Goal: Task Accomplishment & Management: Manage account settings

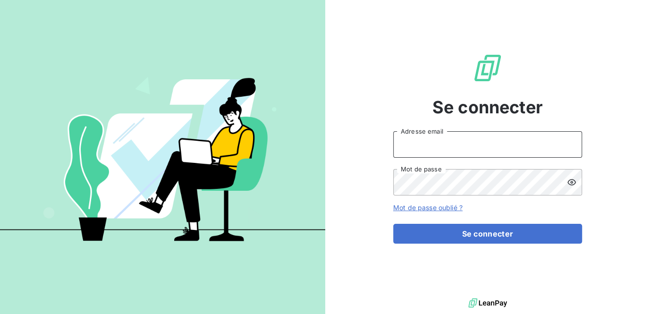
drag, startPoint x: 413, startPoint y: 147, endPoint x: 418, endPoint y: 151, distance: 5.7
click at [414, 147] on input "Adresse email" at bounding box center [487, 144] width 189 height 26
type input "m.ramanich@equippro.mq"
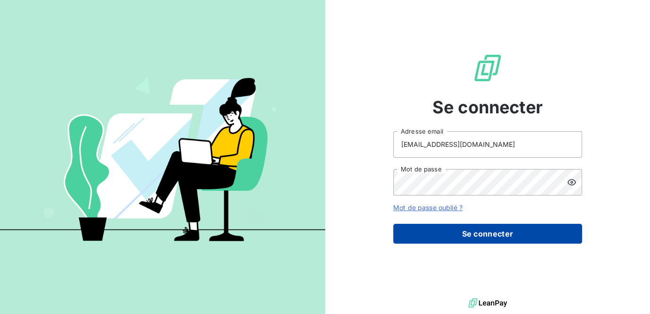
click at [445, 237] on button "Se connecter" at bounding box center [487, 234] width 189 height 20
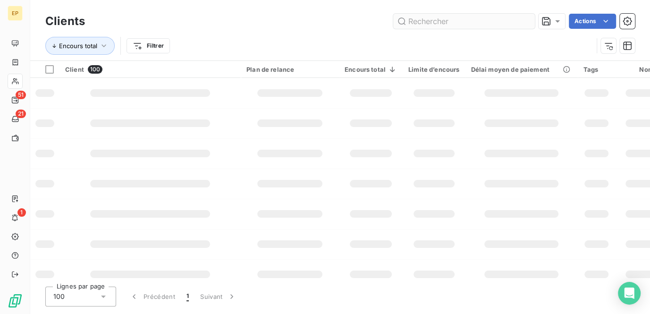
click at [424, 22] on input "text" at bounding box center [464, 21] width 142 height 15
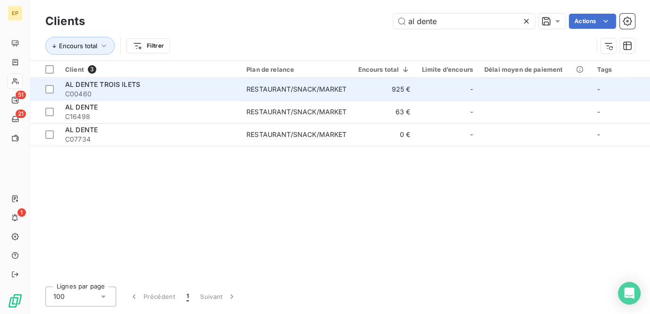
type input "al dente"
click at [299, 88] on div "RESTAURANT/SNACK/MARKET" at bounding box center [296, 88] width 100 height 9
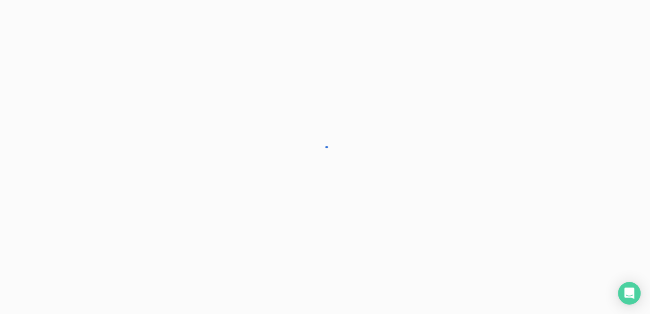
click at [299, 88] on div at bounding box center [325, 157] width 650 height 314
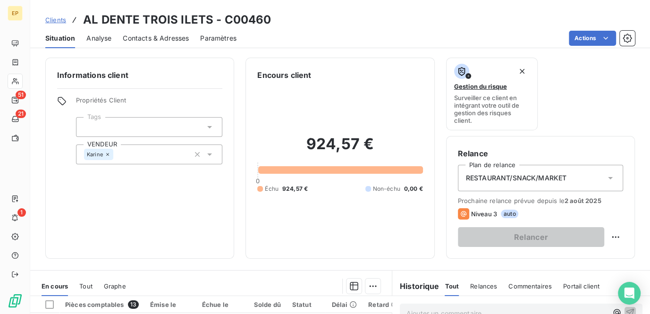
click at [142, 40] on span "Contacts & Adresses" at bounding box center [156, 37] width 66 height 9
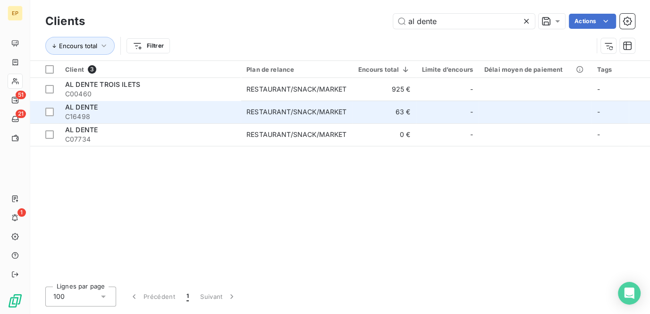
click at [215, 110] on div "AL DENTE" at bounding box center [150, 106] width 170 height 9
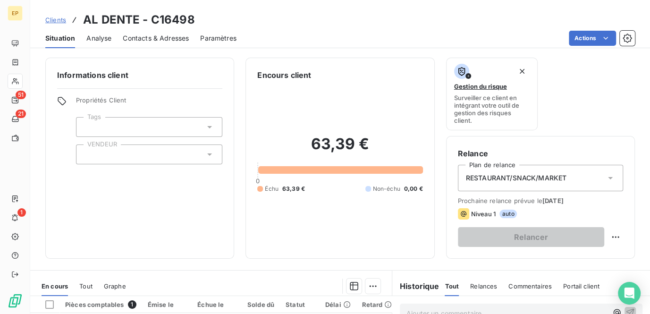
click at [136, 37] on span "Contacts & Adresses" at bounding box center [156, 37] width 66 height 9
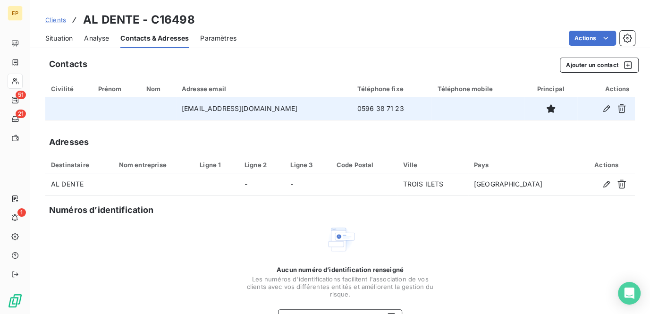
click at [267, 112] on td "[EMAIL_ADDRESS][DOMAIN_NAME]" at bounding box center [264, 108] width 176 height 23
click at [237, 107] on td "[EMAIL_ADDRESS][DOMAIN_NAME]" at bounding box center [264, 108] width 176 height 23
drag, startPoint x: 237, startPoint y: 107, endPoint x: 218, endPoint y: 110, distance: 19.7
click at [218, 110] on td "[EMAIL_ADDRESS][DOMAIN_NAME]" at bounding box center [264, 108] width 176 height 23
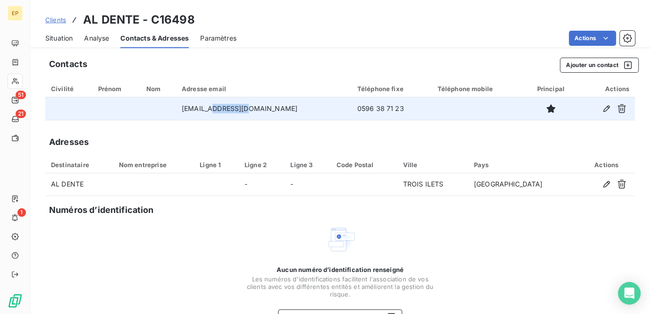
click at [218, 110] on td "[EMAIL_ADDRESS][DOMAIN_NAME]" at bounding box center [264, 108] width 176 height 23
click at [603, 107] on icon "button" at bounding box center [606, 108] width 7 height 7
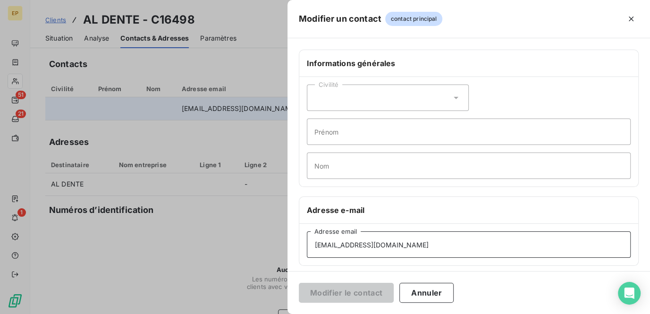
drag, startPoint x: 427, startPoint y: 248, endPoint x: 311, endPoint y: 240, distance: 116.3
click at [311, 240] on input "[EMAIL_ADDRESS][DOMAIN_NAME]" at bounding box center [469, 244] width 324 height 26
click at [631, 18] on icon "button" at bounding box center [630, 19] width 5 height 5
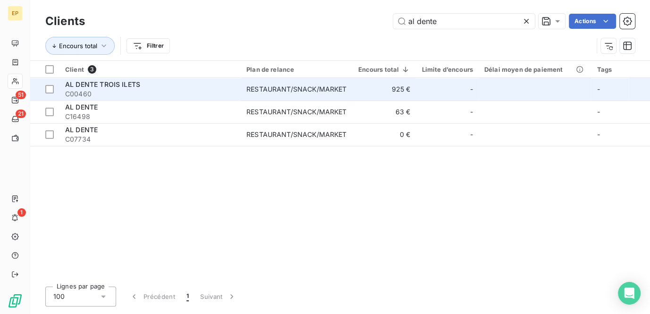
click at [270, 85] on div "RESTAURANT/SNACK/MARKET" at bounding box center [296, 88] width 100 height 9
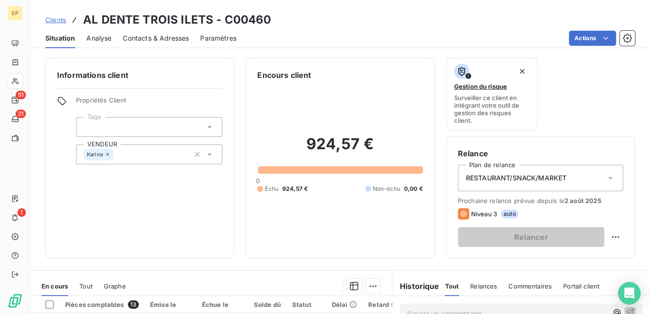
click at [147, 38] on span "Contacts & Adresses" at bounding box center [156, 37] width 66 height 9
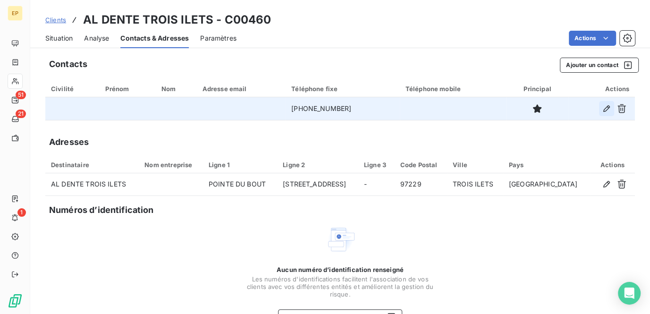
click at [603, 109] on icon "button" at bounding box center [606, 108] width 7 height 7
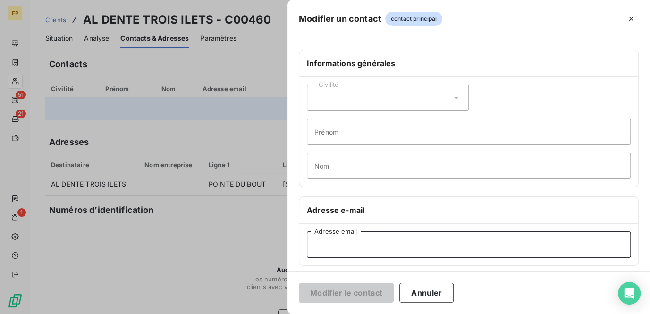
click at [343, 242] on input "Adresse email" at bounding box center [469, 244] width 324 height 26
paste input "[EMAIL_ADDRESS][DOMAIN_NAME]"
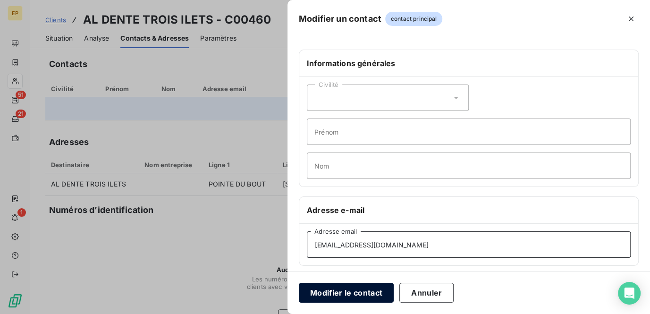
type input "[EMAIL_ADDRESS][DOMAIN_NAME]"
click at [359, 292] on button "Modifier le contact" at bounding box center [346, 293] width 95 height 20
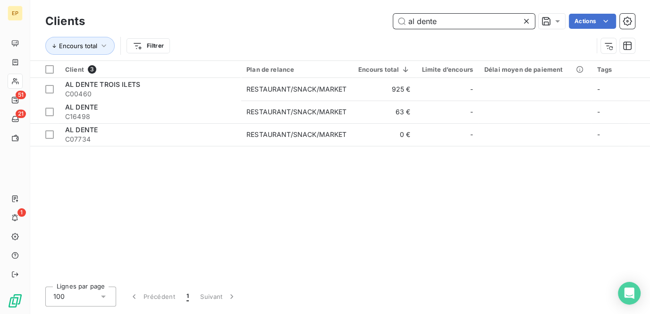
drag, startPoint x: 434, startPoint y: 24, endPoint x: 327, endPoint y: -19, distance: 114.8
click at [327, 0] on html "EP 51 21 1 Clients al dente Actions Encours total Filtrer Client 3 Plan de rela…" at bounding box center [325, 157] width 650 height 314
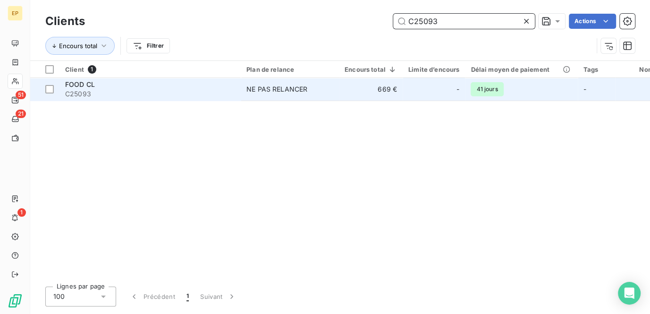
type input "C25093"
click at [366, 88] on td "669 €" at bounding box center [371, 89] width 64 height 23
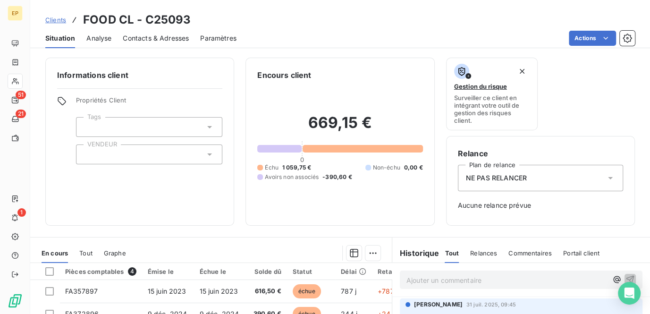
scroll to position [85, 0]
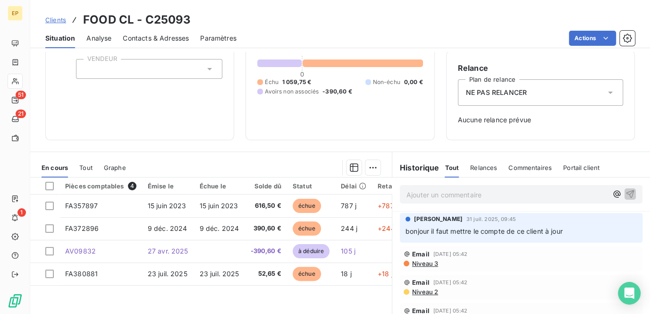
click at [419, 194] on p "Ajouter un commentaire ﻿" at bounding box center [506, 195] width 201 height 12
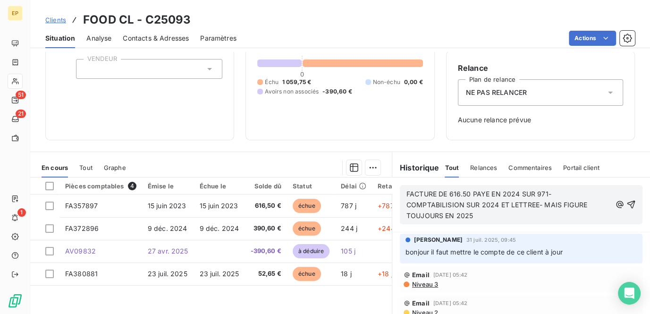
click at [425, 181] on div "FACTURE DE 616.50 PAYE EN 2024 SUR 971- COMPTABILISION SUR 2024 ET LETTREE- MAI…" at bounding box center [521, 204] width 258 height 54
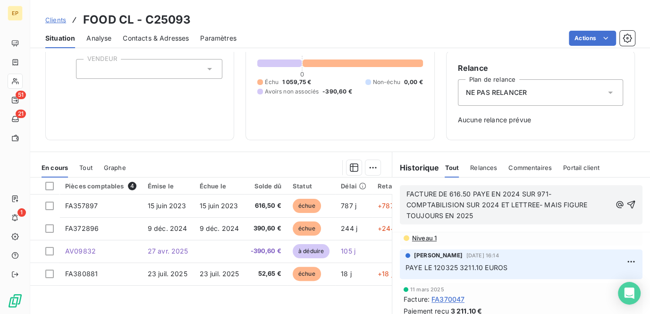
scroll to position [551, 0]
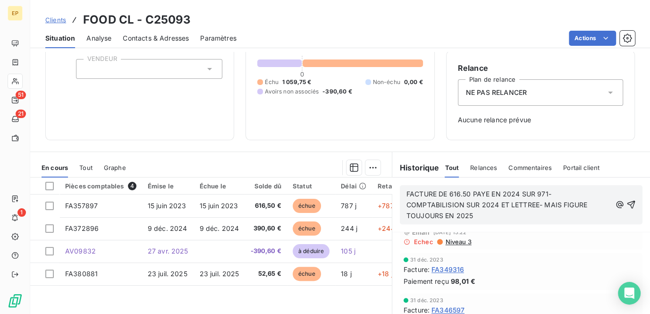
click at [478, 217] on p "FACTURE DE 616.50 PAYE EN 2024 SUR 971- COMPTABILISION SUR 2024 ET LETTREE- MAI…" at bounding box center [508, 205] width 205 height 33
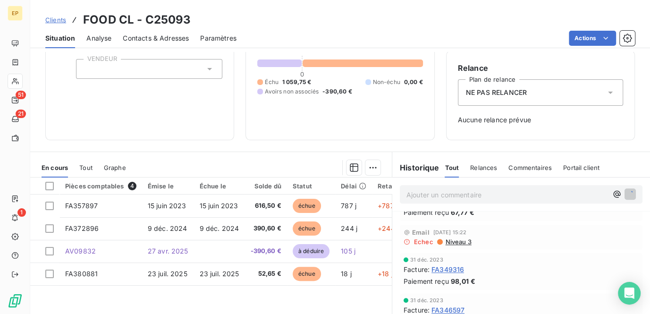
scroll to position [585, 0]
click at [142, 39] on span "Contacts & Adresses" at bounding box center [156, 37] width 66 height 9
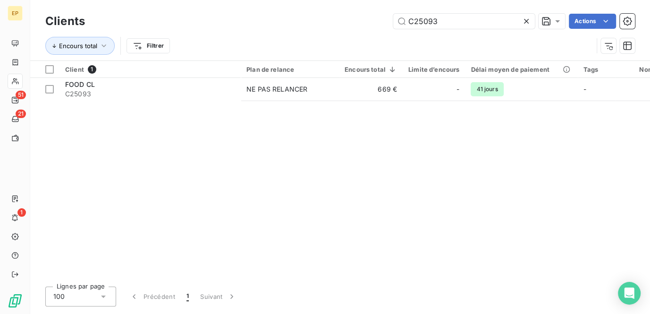
drag, startPoint x: 431, startPoint y: 15, endPoint x: 356, endPoint y: -14, distance: 80.5
click at [356, 0] on html "EP 51 21 1 Clients C25093 Actions Encours total Filtrer Client 1 Plan de relanc…" at bounding box center [325, 157] width 650 height 314
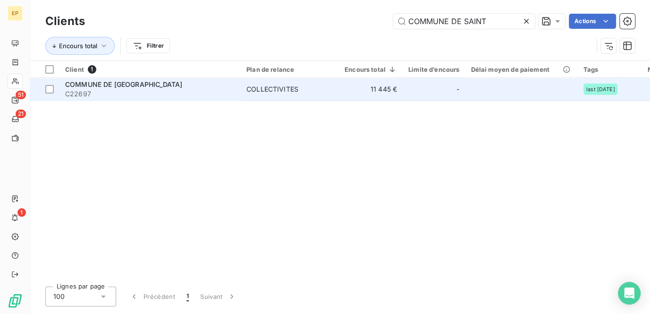
type input "COMMUNE DE SAINT"
click at [337, 85] on td "COLLECTIVITES" at bounding box center [290, 89] width 98 height 23
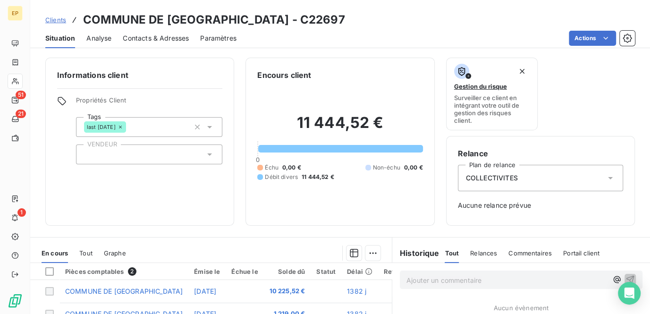
click at [156, 38] on span "Contacts & Adresses" at bounding box center [156, 37] width 66 height 9
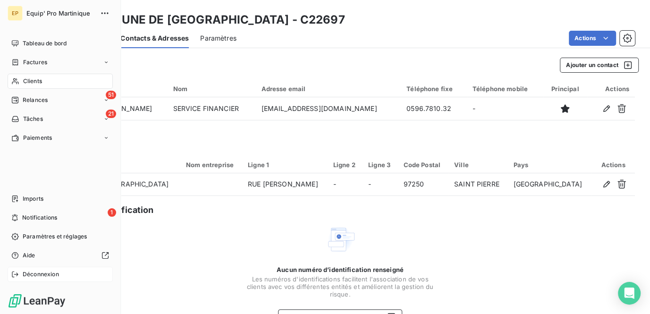
click at [35, 271] on span "Déconnexion" at bounding box center [41, 274] width 36 height 8
